Goal: Navigation & Orientation: Find specific page/section

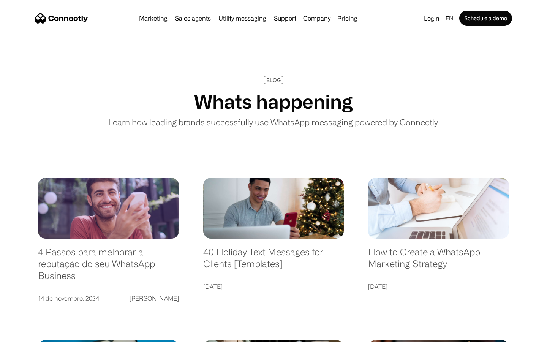
scroll to position [1459, 0]
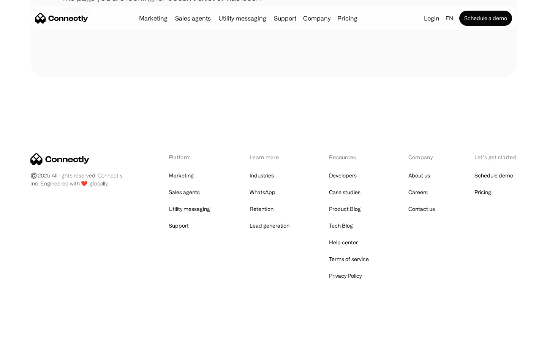
scroll to position [139, 0]
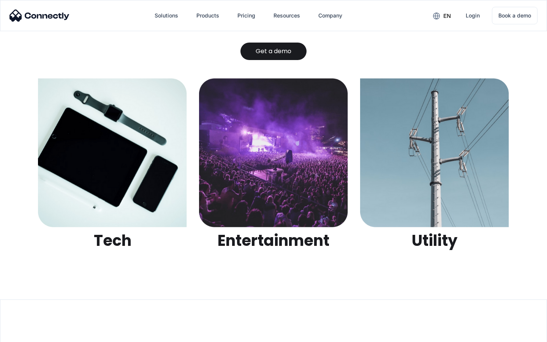
scroll to position [2396, 0]
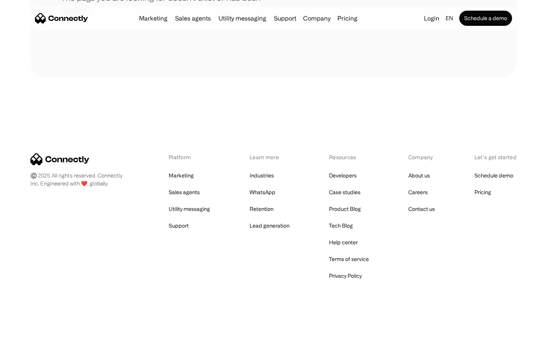
scroll to position [139, 0]
